Goal: Task Accomplishment & Management: Manage account settings

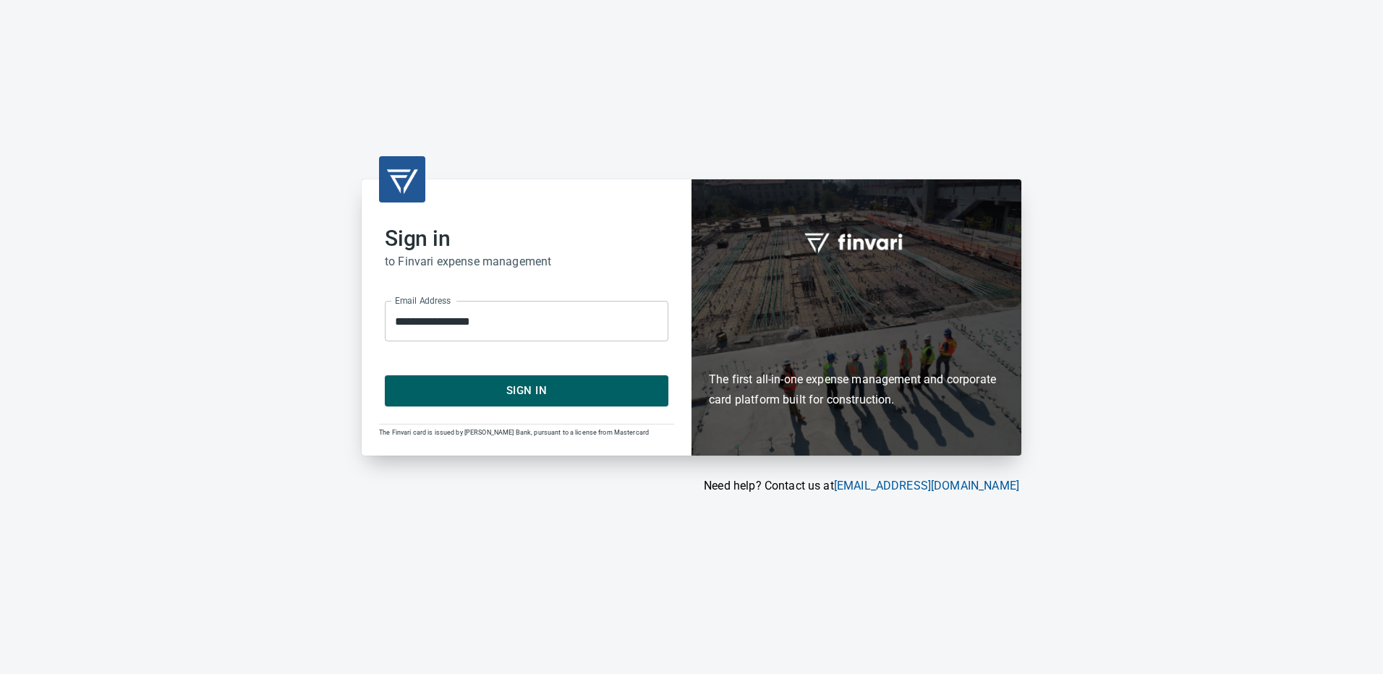
click at [501, 386] on span "Sign In" at bounding box center [527, 390] width 252 height 19
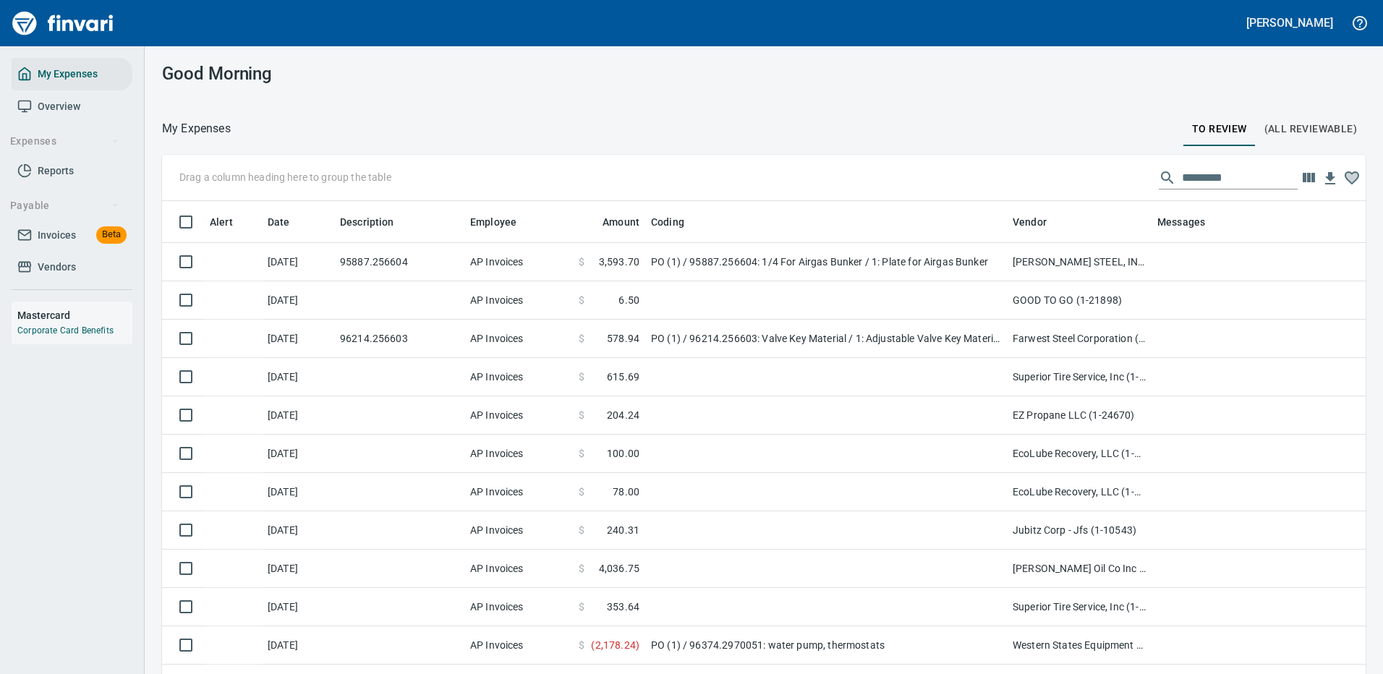
scroll to position [493, 1171]
click at [1185, 176] on input "text" at bounding box center [1240, 177] width 116 height 23
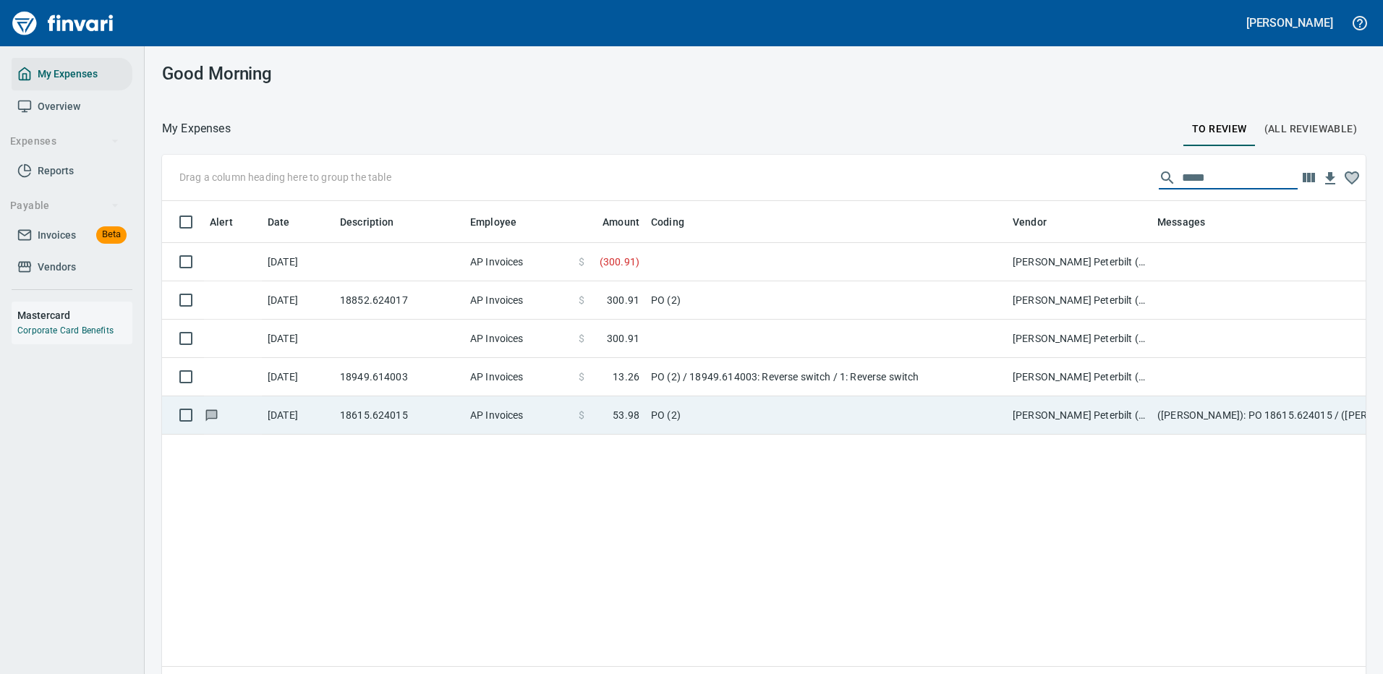
type input "*****"
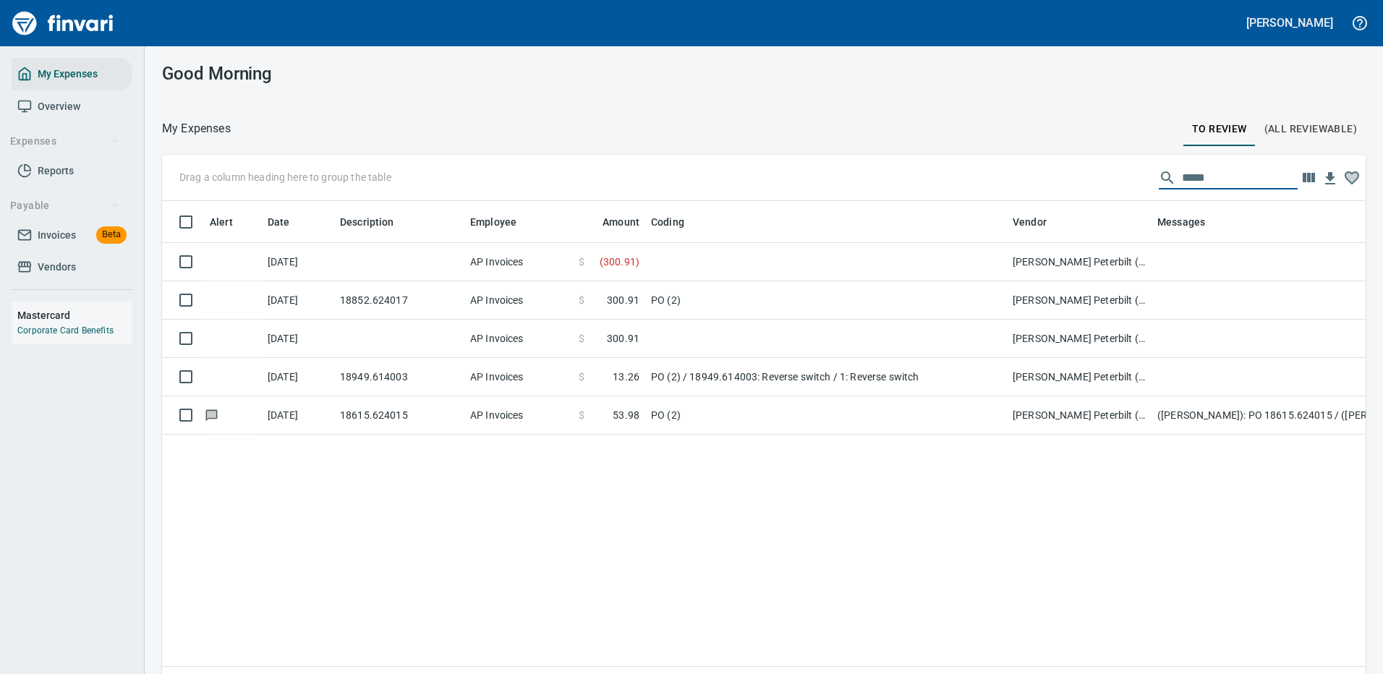
click at [687, 416] on td "PO (2)" at bounding box center [826, 415] width 362 height 38
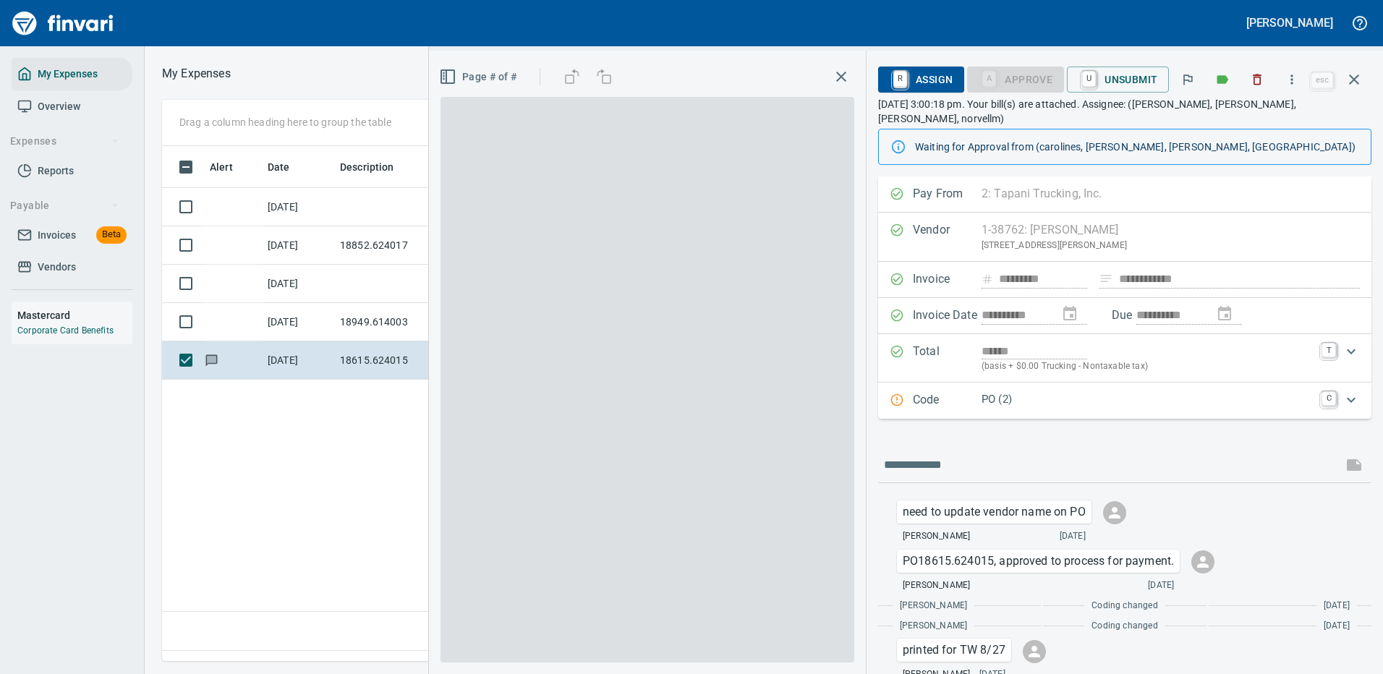
scroll to position [493, 831]
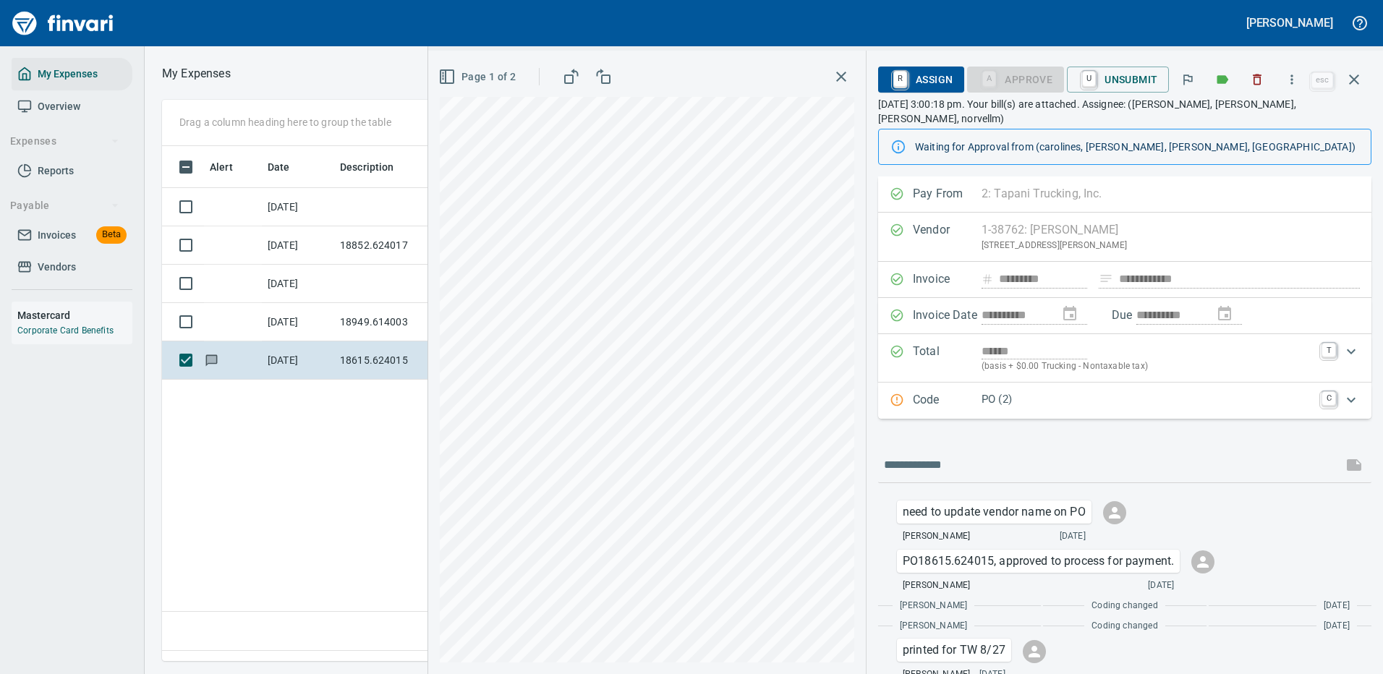
click at [1347, 397] on icon "Expand" at bounding box center [1351, 399] width 9 height 5
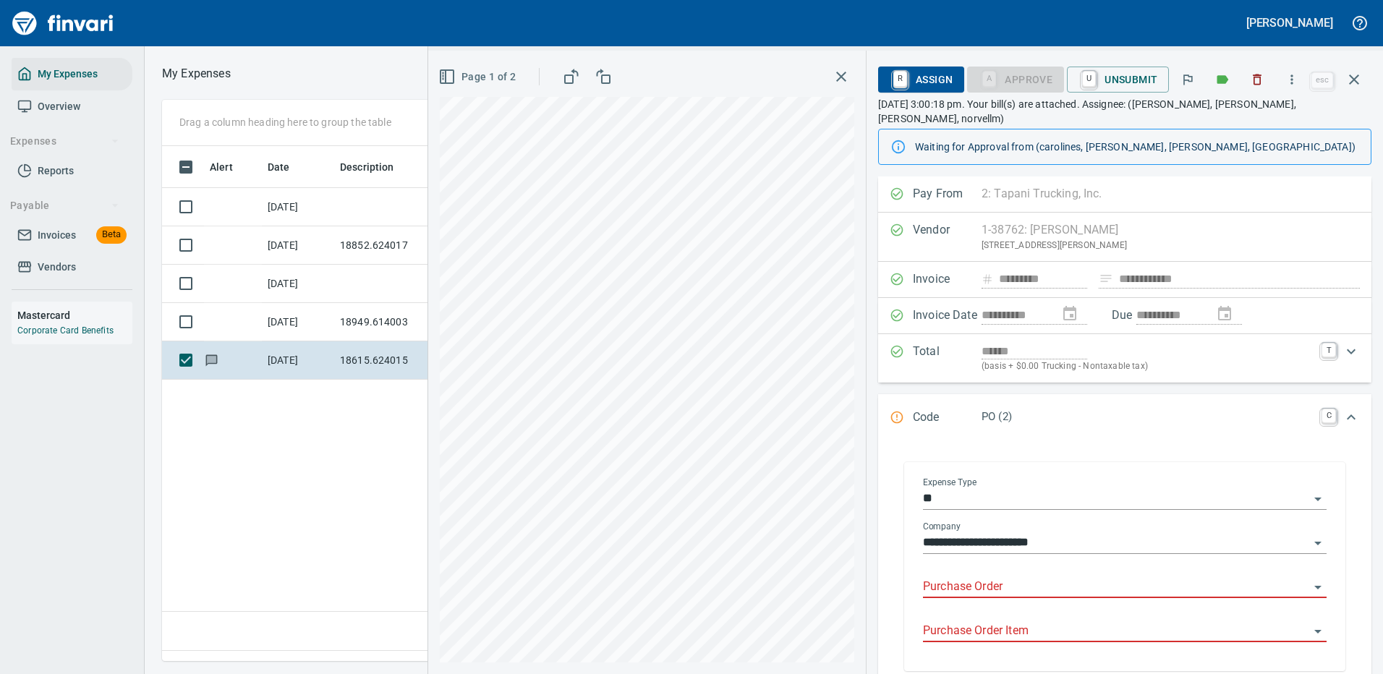
click at [962, 577] on input "Purchase Order" at bounding box center [1116, 587] width 386 height 20
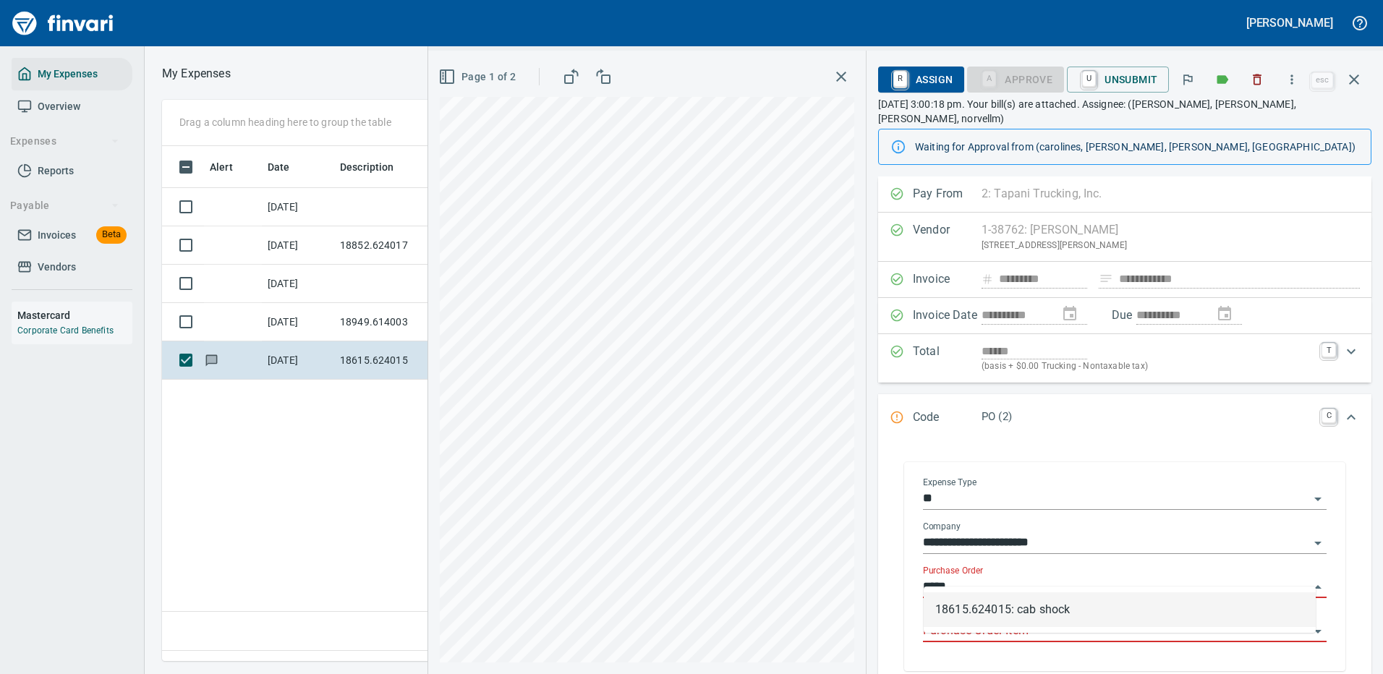
click at [1037, 606] on li "18615.624015: cab shock" at bounding box center [1120, 610] width 392 height 35
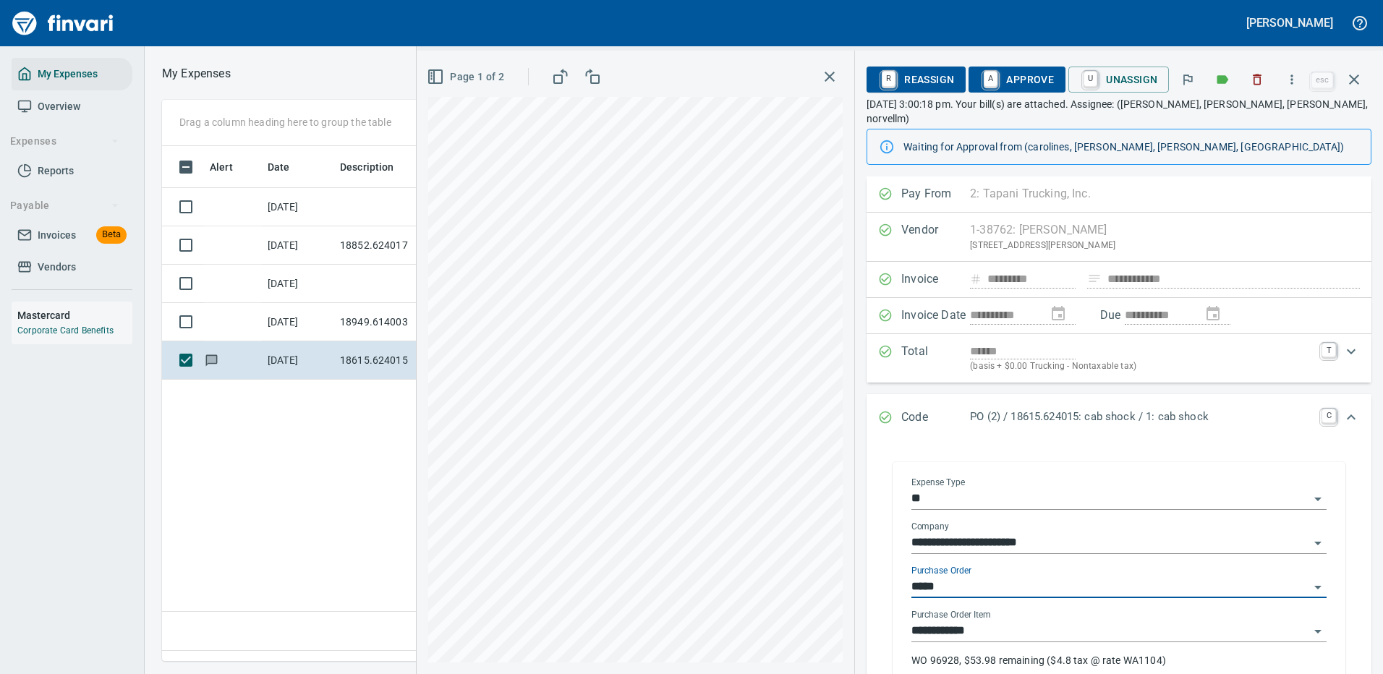
type input "**********"
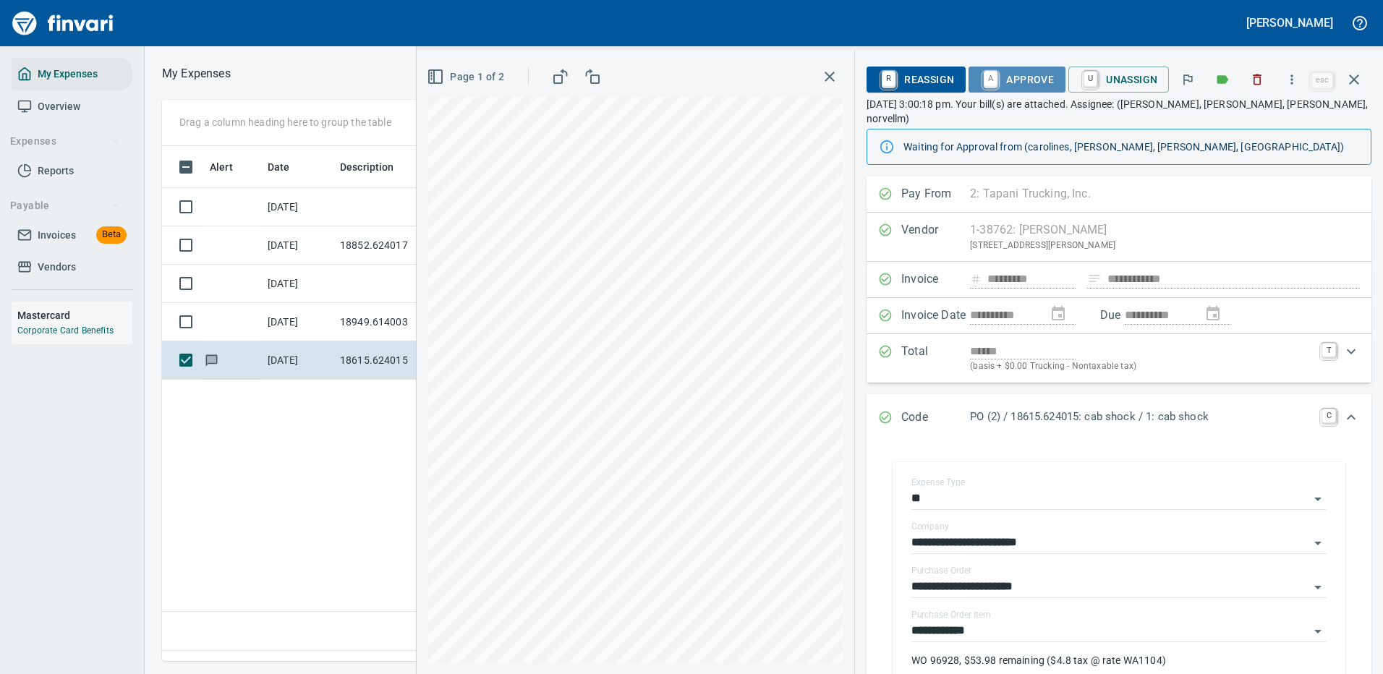
click at [1024, 78] on span "A Approve" at bounding box center [1017, 79] width 74 height 25
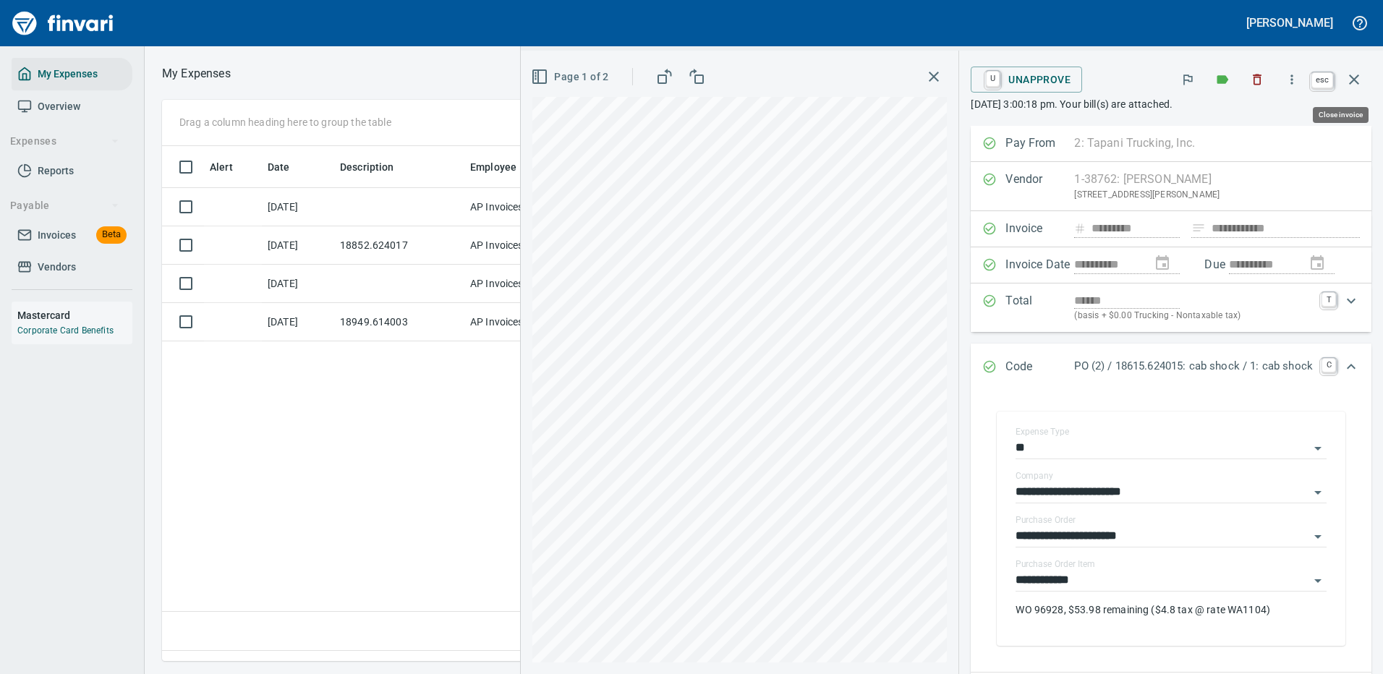
click at [1357, 77] on icon "button" at bounding box center [1354, 80] width 10 height 10
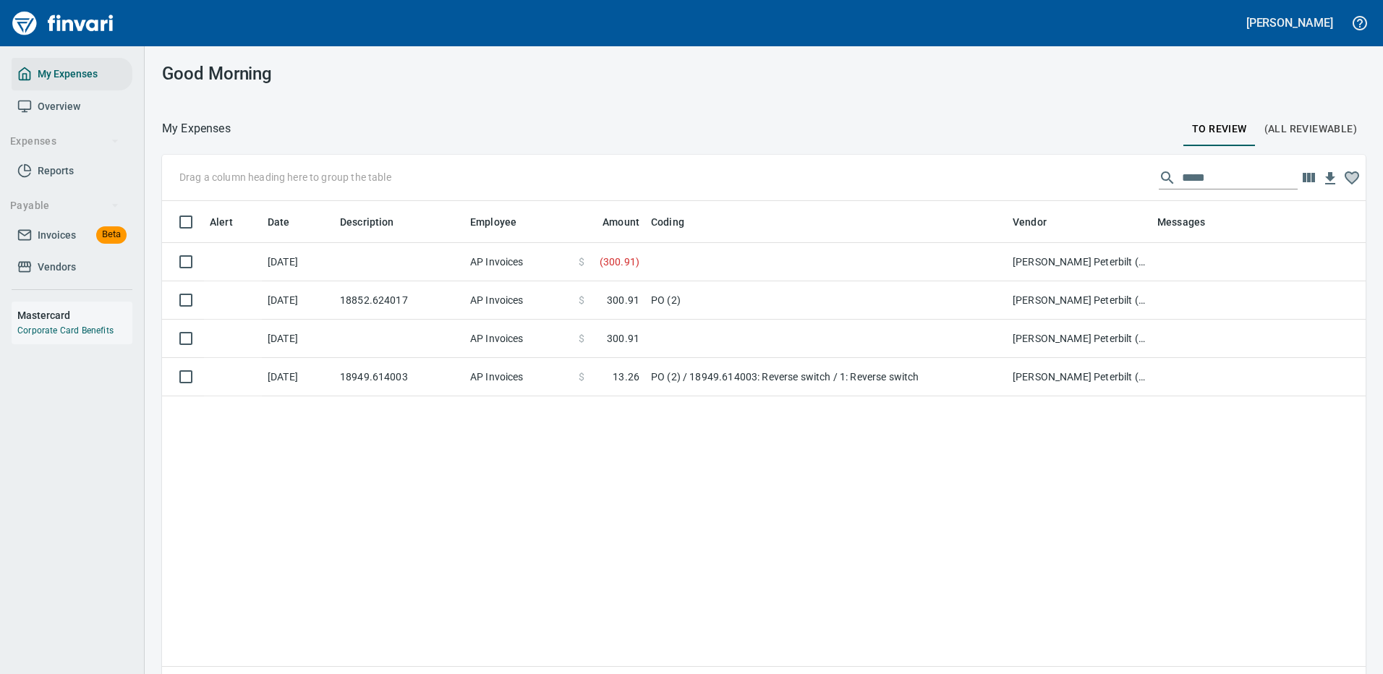
scroll to position [493, 1182]
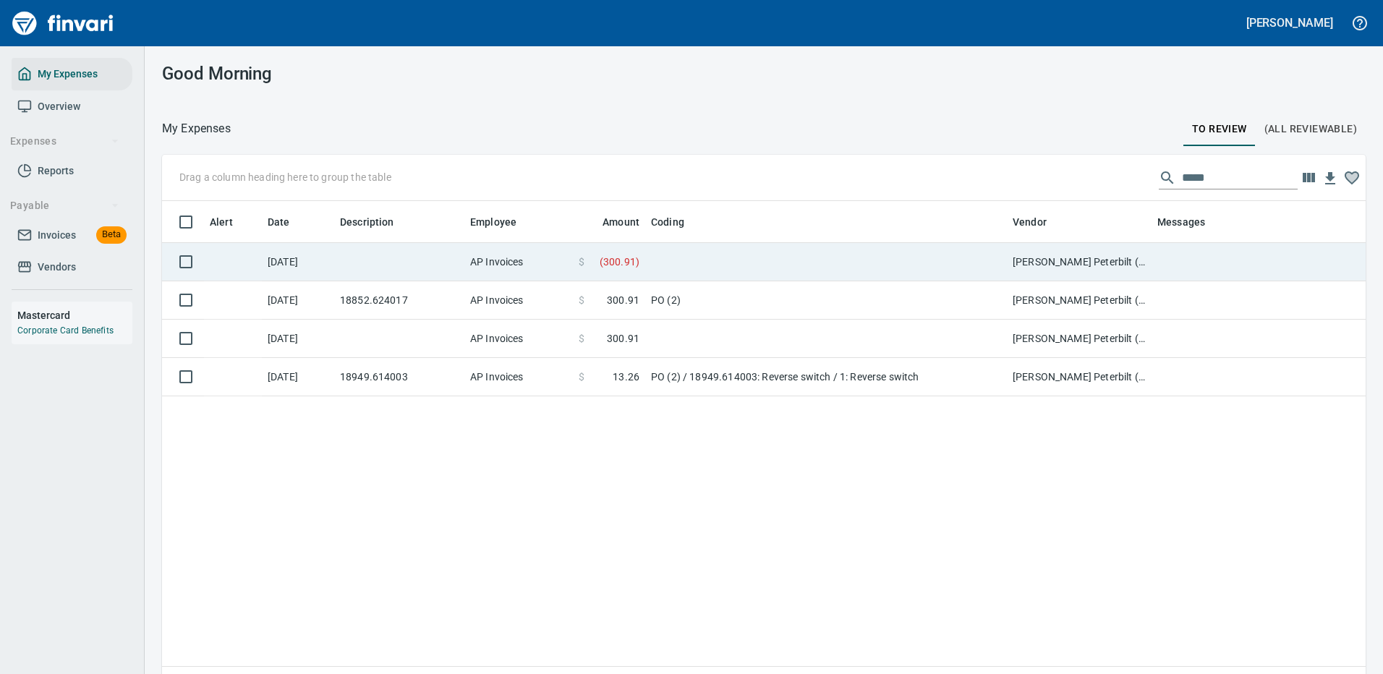
click at [915, 253] on td at bounding box center [826, 262] width 362 height 38
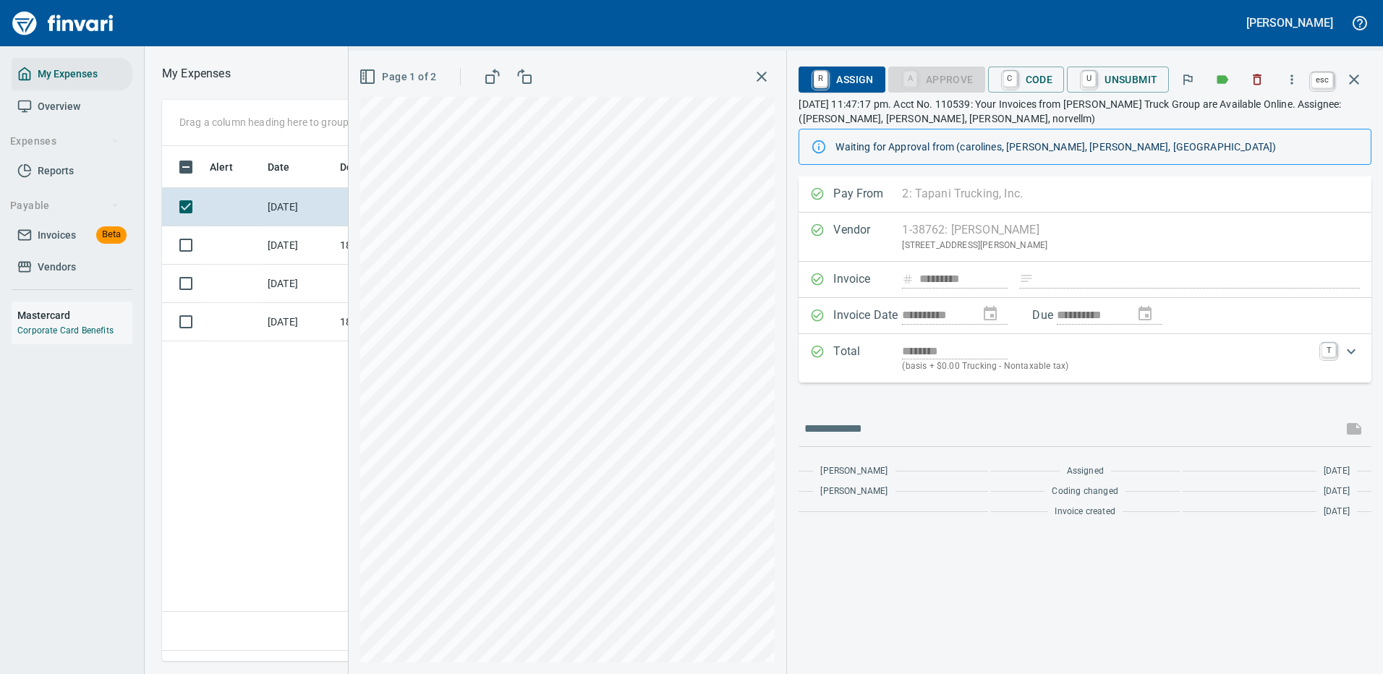
scroll to position [493, 831]
click at [1354, 74] on icon "button" at bounding box center [1354, 79] width 17 height 17
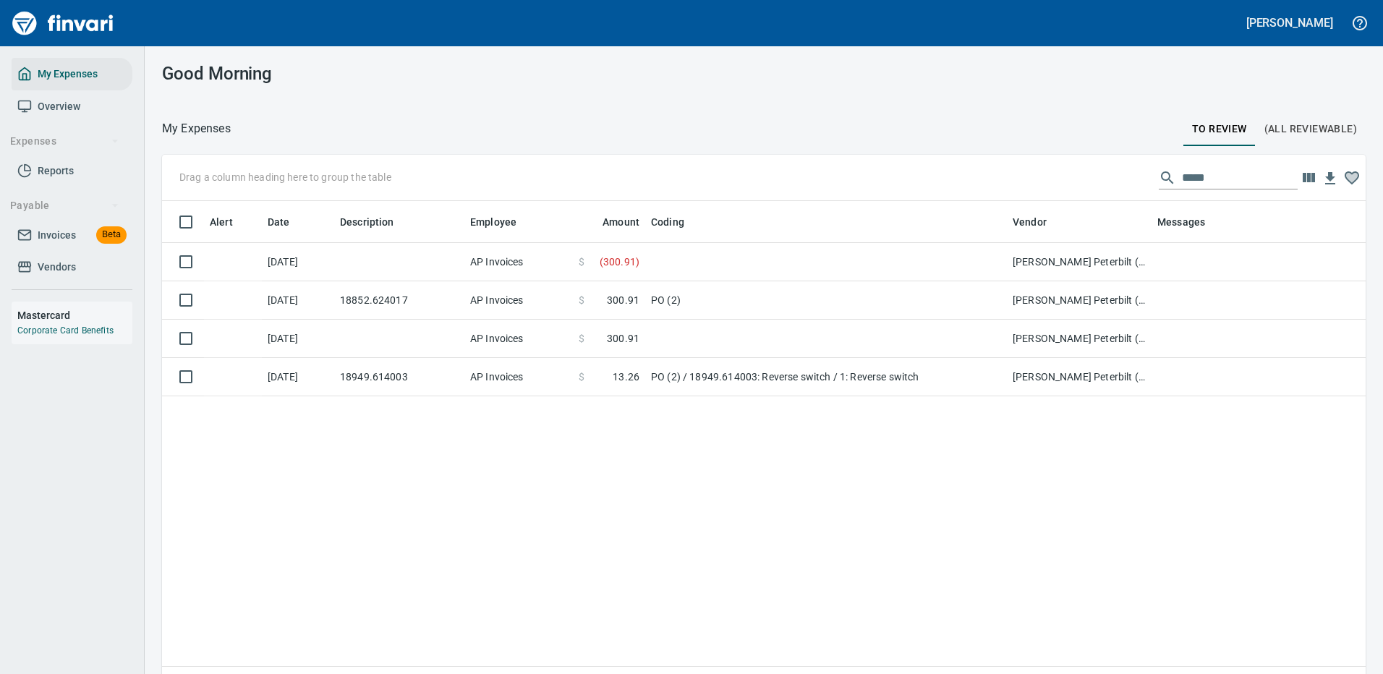
scroll to position [493, 1182]
